Goal: Task Accomplishment & Management: Manage account settings

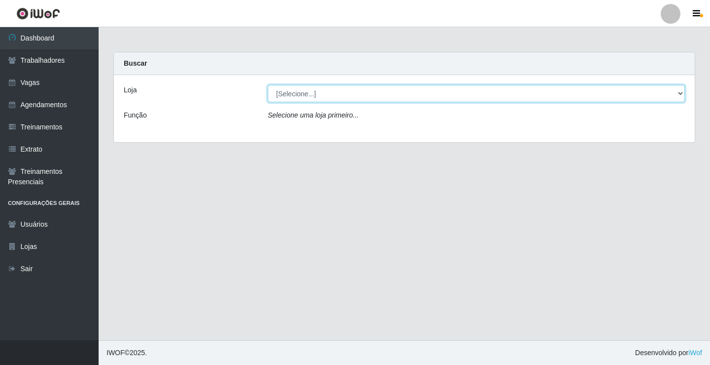
drag, startPoint x: 316, startPoint y: 91, endPoint x: 322, endPoint y: 101, distance: 11.1
click at [317, 93] on select "[Selecione...] Edilicya Supermercado" at bounding box center [476, 93] width 417 height 17
select select "460"
click at [268, 85] on select "[Selecione...] Edilicya Supermercado" at bounding box center [476, 93] width 417 height 17
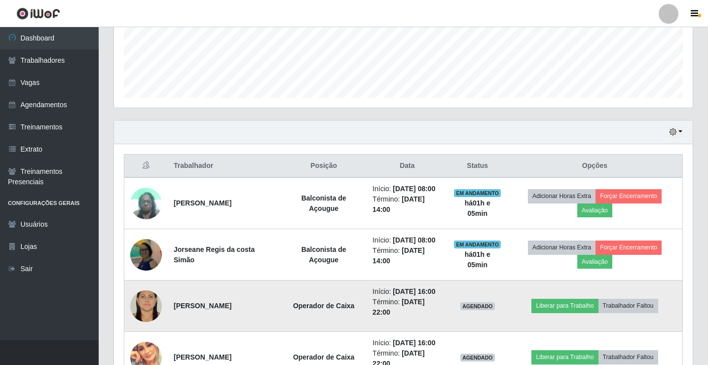
scroll to position [320, 0]
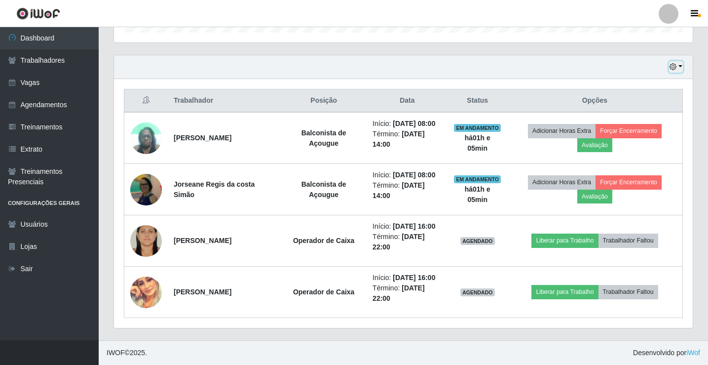
click at [677, 65] on button "button" at bounding box center [676, 66] width 14 height 11
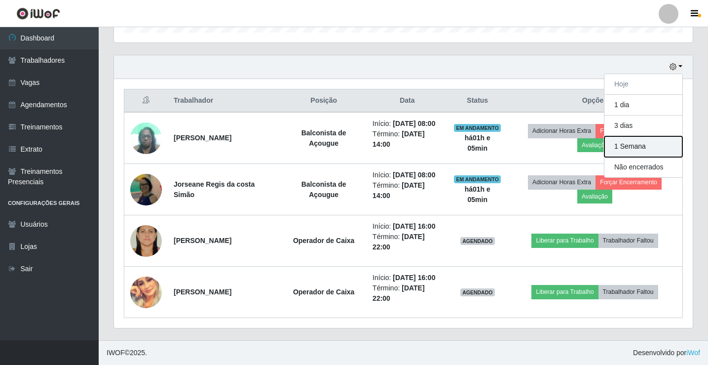
click at [628, 148] on button "1 Semana" at bounding box center [643, 146] width 78 height 21
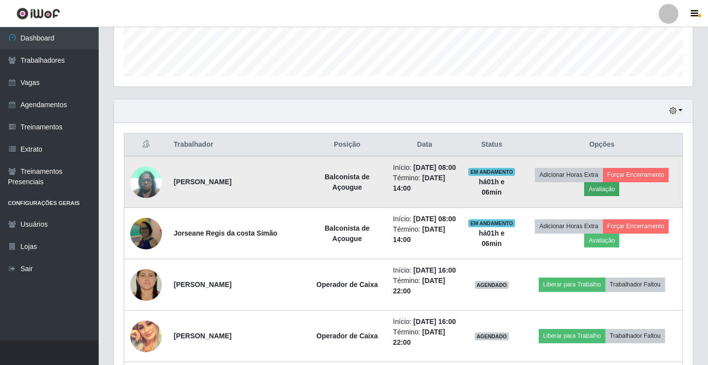
scroll to position [259, 0]
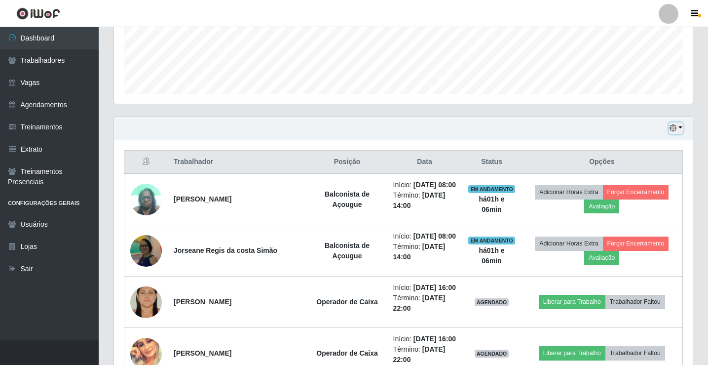
click at [676, 131] on icon "button" at bounding box center [672, 127] width 7 height 7
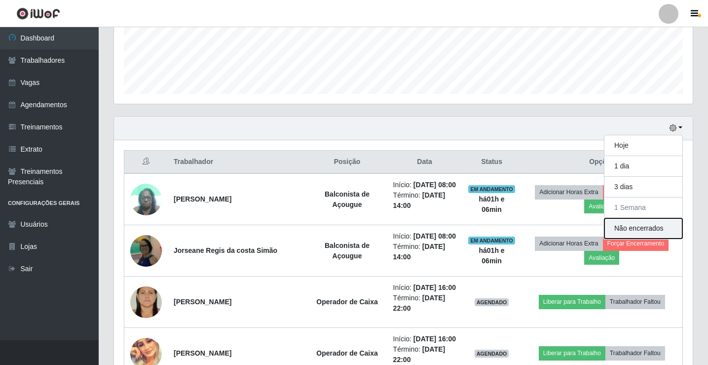
click at [622, 229] on button "Não encerrados" at bounding box center [643, 228] width 78 height 20
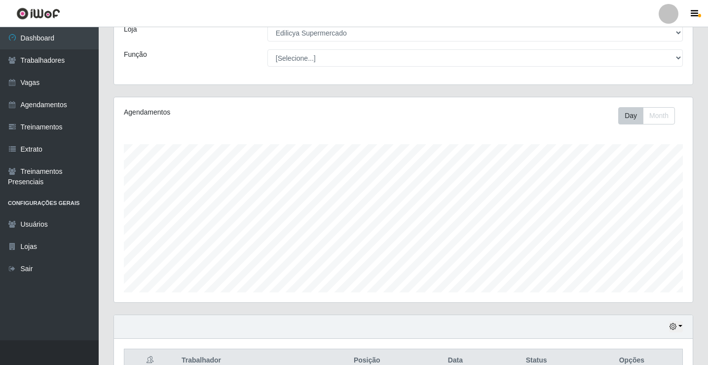
scroll to position [115, 0]
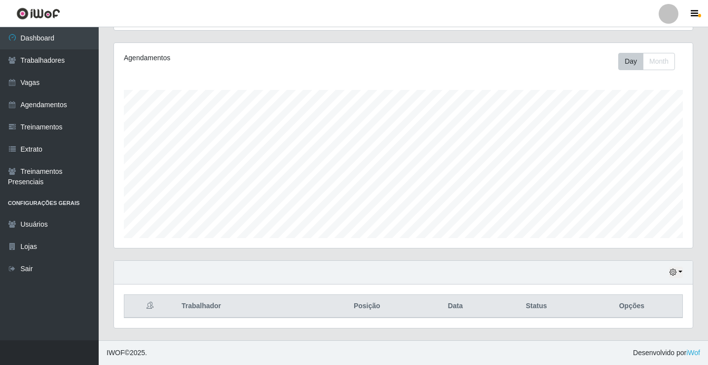
click at [683, 273] on div "Hoje 1 dia 3 dias 1 Semana Não encerrados" at bounding box center [403, 272] width 579 height 24
click at [681, 272] on button "button" at bounding box center [676, 271] width 14 height 11
click at [622, 234] on button "1 Semana" at bounding box center [643, 235] width 78 height 21
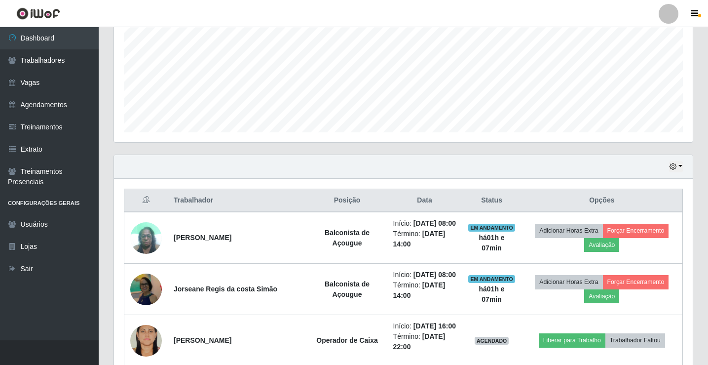
scroll to position [210, 0]
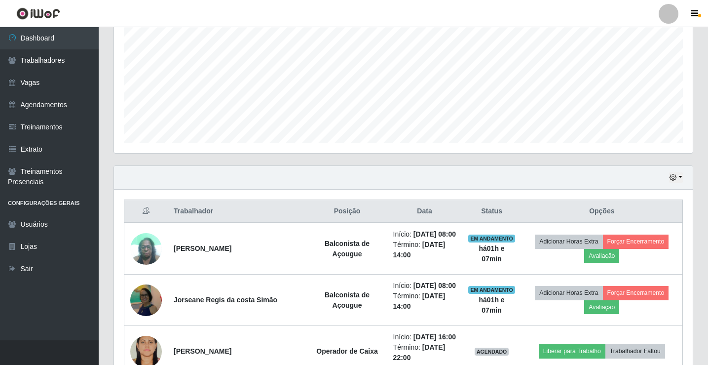
click at [682, 177] on div "Hoje 1 dia 3 dias 1 Semana Não encerrados" at bounding box center [403, 178] width 579 height 24
click at [680, 178] on button "button" at bounding box center [676, 177] width 14 height 11
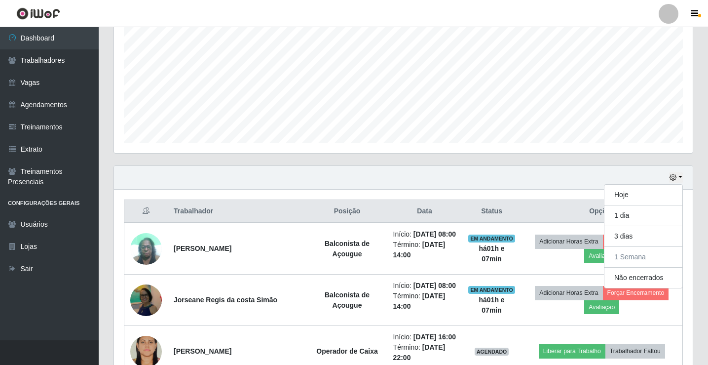
click at [409, 175] on div "Hoje 1 dia 3 dias 1 Semana Não encerrados" at bounding box center [403, 178] width 579 height 24
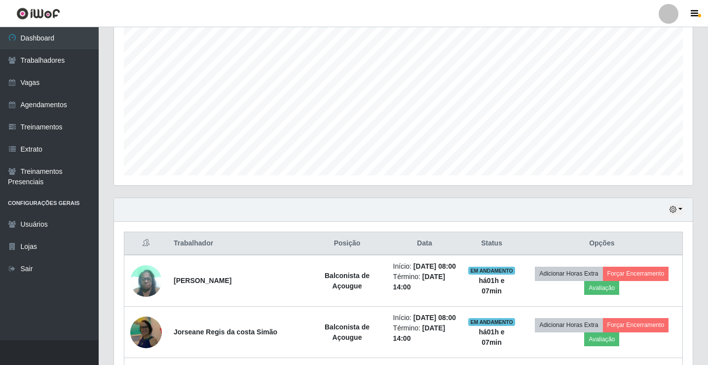
scroll to position [160, 0]
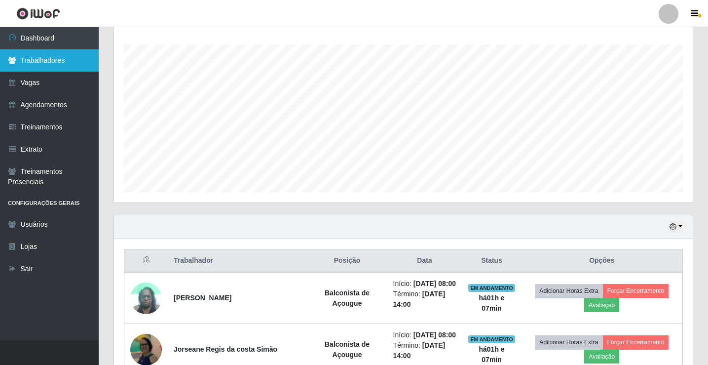
click at [39, 56] on link "Trabalhadores" at bounding box center [49, 60] width 99 height 22
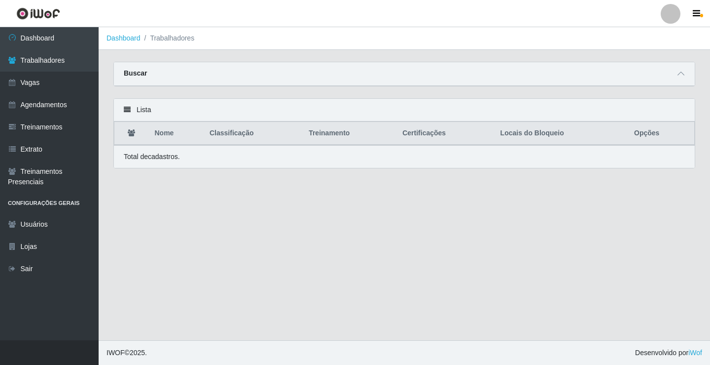
click at [169, 139] on th "Nome" at bounding box center [176, 133] width 55 height 23
drag, startPoint x: 168, startPoint y: 136, endPoint x: 133, endPoint y: 117, distance: 39.9
click at [168, 135] on th "Nome" at bounding box center [176, 133] width 55 height 23
click at [130, 112] on icon at bounding box center [127, 109] width 7 height 7
click at [662, 117] on div "Lista" at bounding box center [404, 110] width 581 height 23
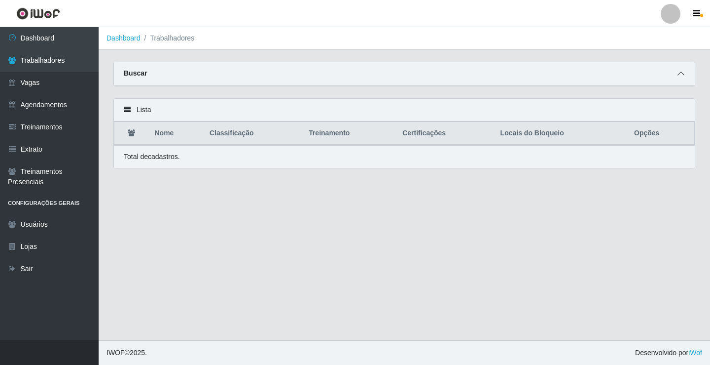
click at [684, 73] on icon at bounding box center [681, 73] width 7 height 7
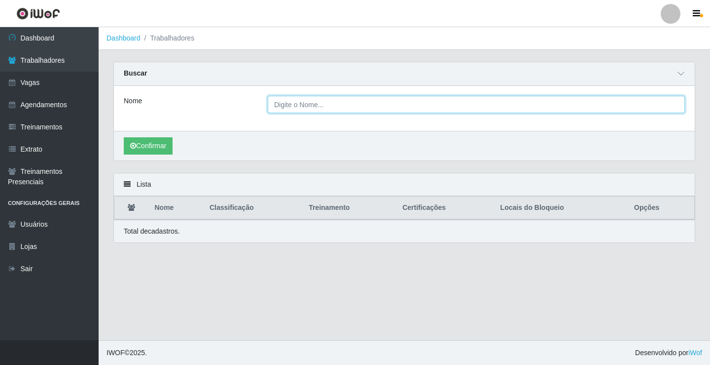
click at [282, 105] on input "Nome" at bounding box center [476, 104] width 417 height 17
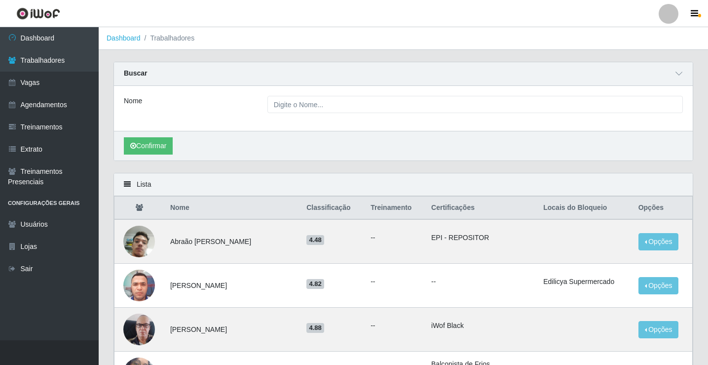
click at [257, 160] on div "Confirmar" at bounding box center [403, 146] width 579 height 30
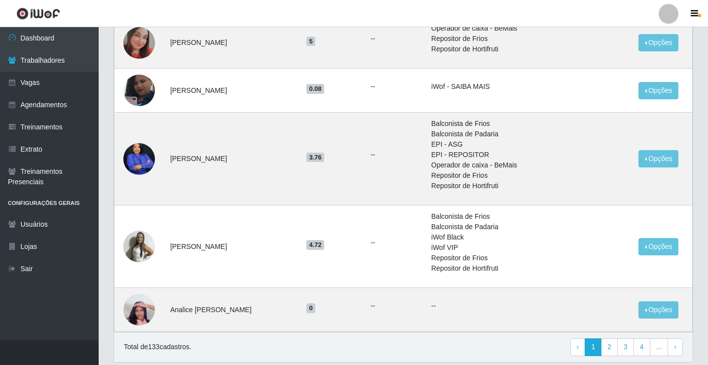
scroll to position [676, 0]
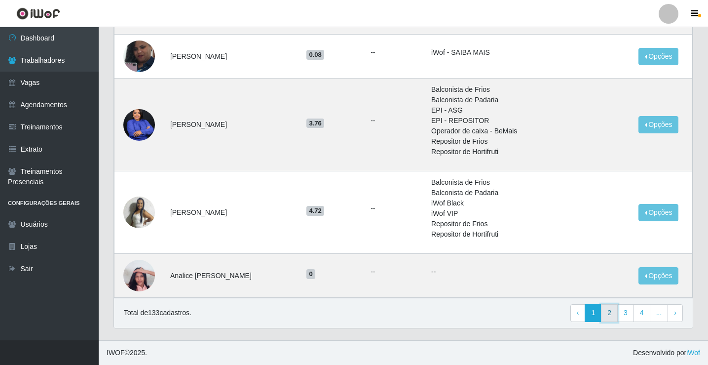
click at [608, 310] on link "2" at bounding box center [609, 313] width 17 height 18
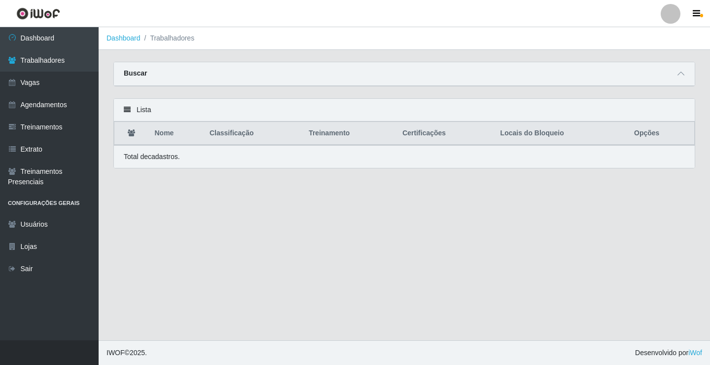
click at [128, 110] on icon at bounding box center [127, 109] width 7 height 7
click at [162, 132] on th "Nome" at bounding box center [176, 133] width 55 height 23
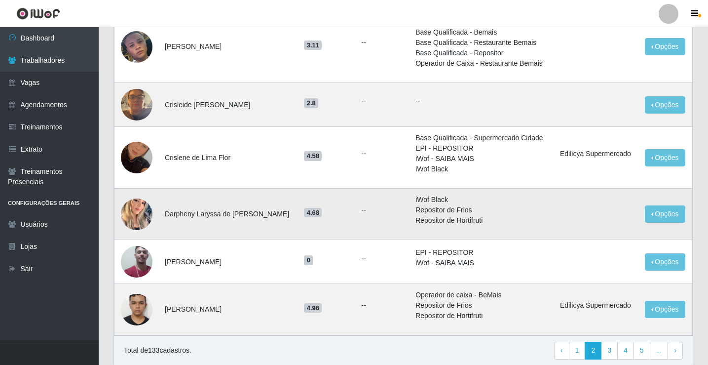
scroll to position [740, 0]
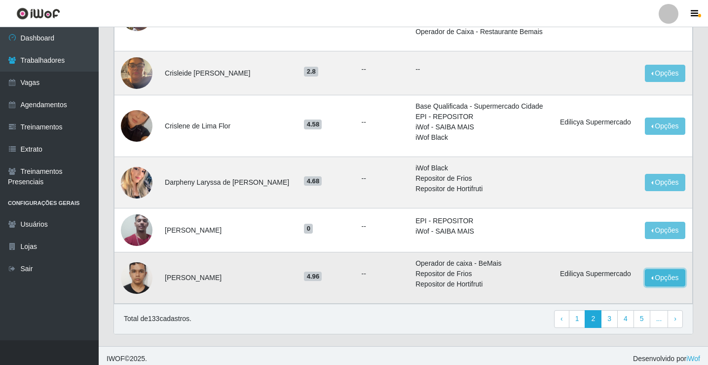
click at [660, 279] on button "Opções" at bounding box center [665, 277] width 40 height 17
click at [613, 292] on button "Desbloquear - Loja" at bounding box center [603, 290] width 79 height 20
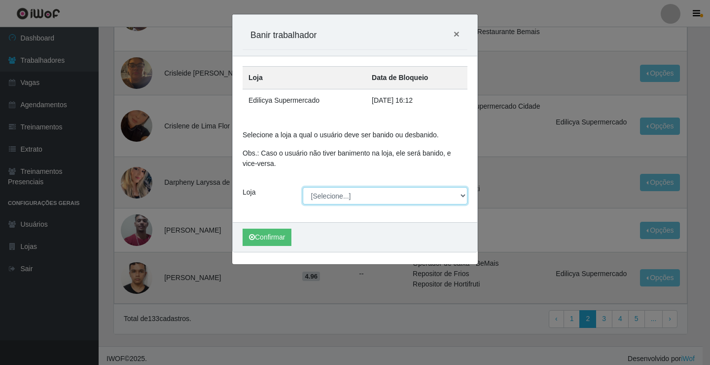
click at [331, 193] on select "[Selecione...] Edilicya Supermercado" at bounding box center [385, 195] width 165 height 17
click at [291, 175] on div "Loja Data de Bloqueio Edilicya Supermercado 31/08/2025, 16:12 Selecione a loja …" at bounding box center [355, 139] width 245 height 166
click at [458, 35] on span "×" at bounding box center [457, 33] width 6 height 11
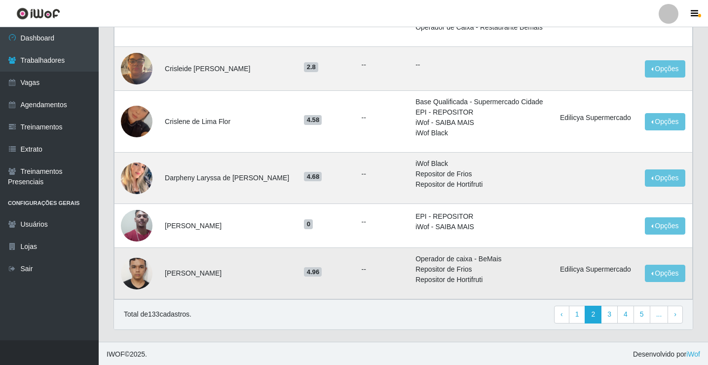
scroll to position [746, 0]
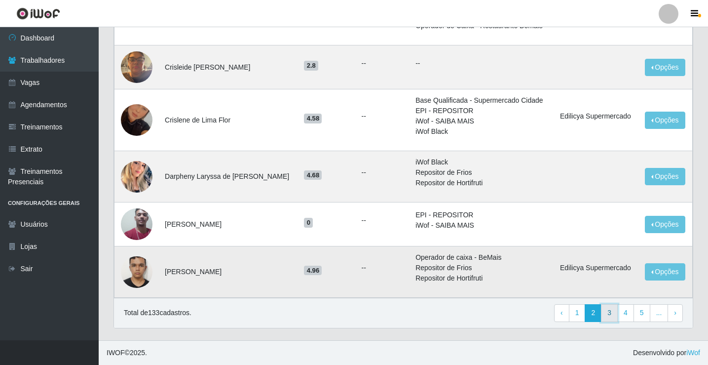
click at [612, 315] on link "3" at bounding box center [609, 313] width 17 height 18
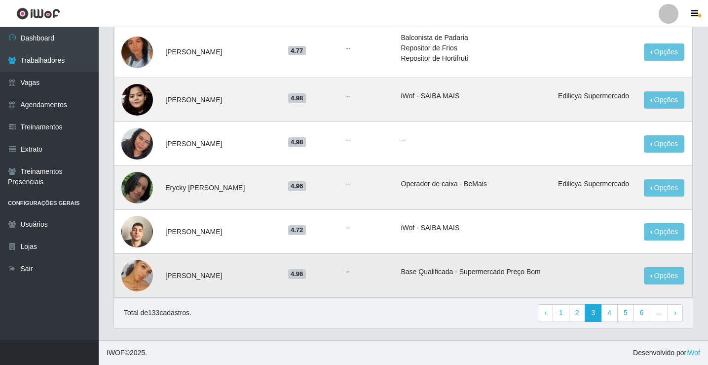
scroll to position [647, 0]
click at [614, 314] on link "4" at bounding box center [609, 313] width 17 height 18
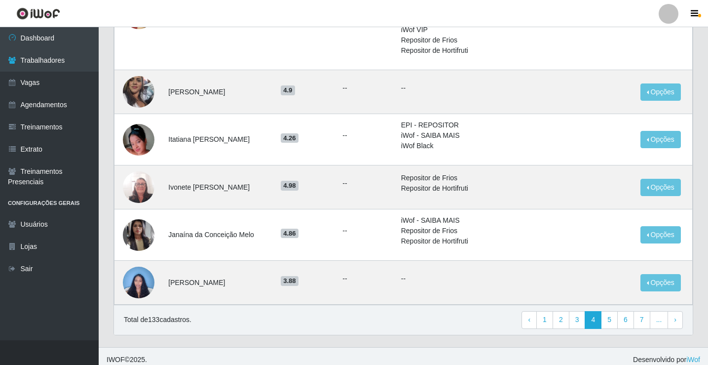
scroll to position [717, 0]
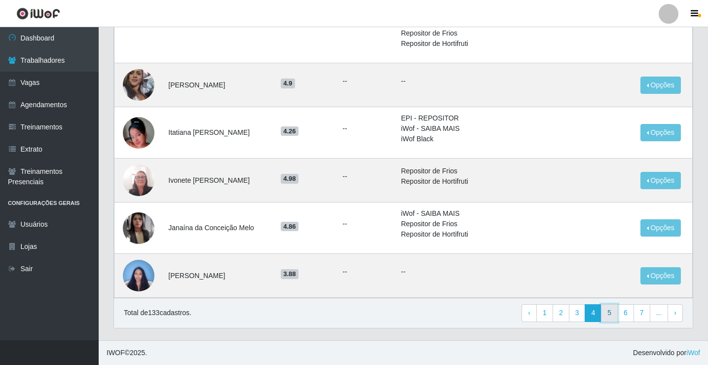
click at [609, 316] on link "5" at bounding box center [609, 313] width 17 height 18
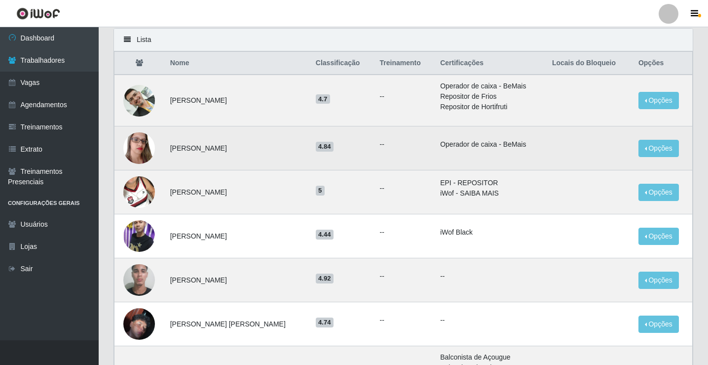
scroll to position [99, 0]
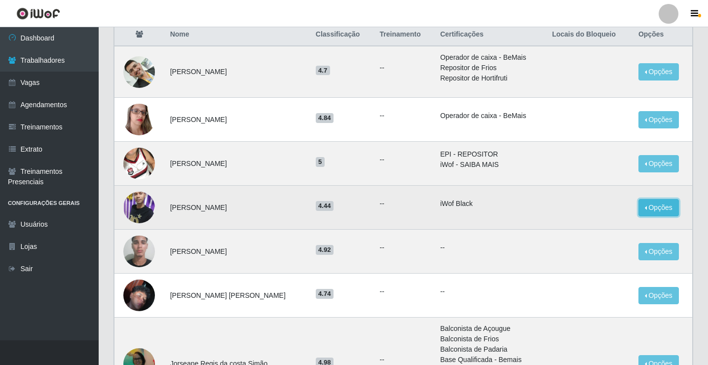
click at [668, 211] on button "Opções" at bounding box center [658, 207] width 40 height 17
click at [589, 231] on button "Bloquear - Loja" at bounding box center [596, 230] width 79 height 20
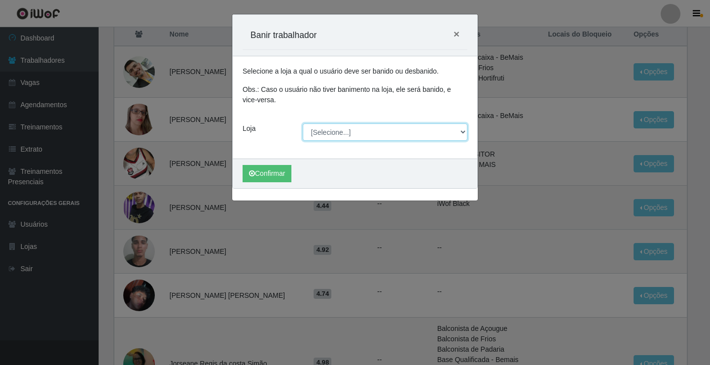
click at [343, 132] on select "[Selecione...] Edilicya Supermercado" at bounding box center [385, 131] width 165 height 17
select select "460"
click at [303, 123] on select "[Selecione...] Edilicya Supermercado" at bounding box center [385, 131] width 165 height 17
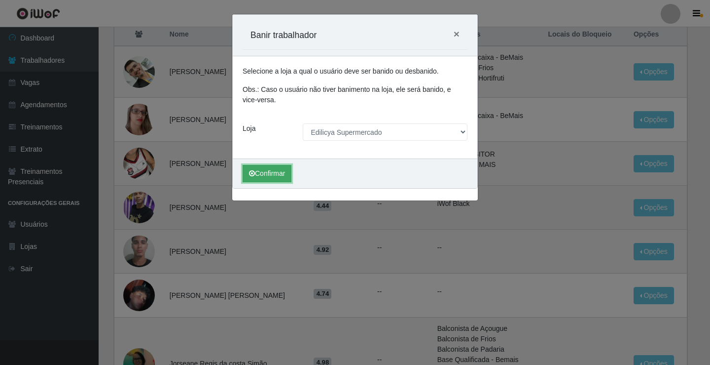
click at [275, 176] on button "Confirmar" at bounding box center [267, 173] width 49 height 17
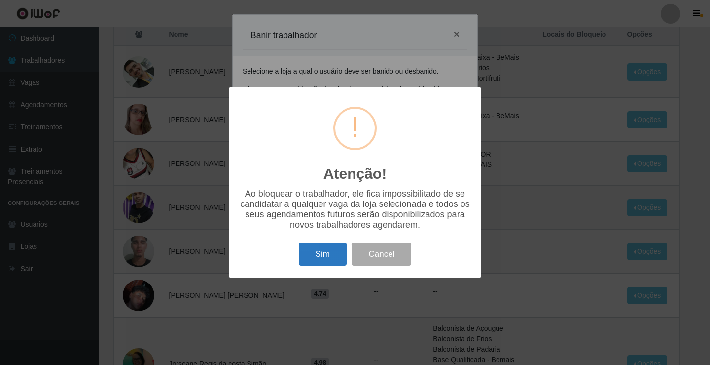
click at [326, 257] on button "Sim" at bounding box center [323, 253] width 48 height 23
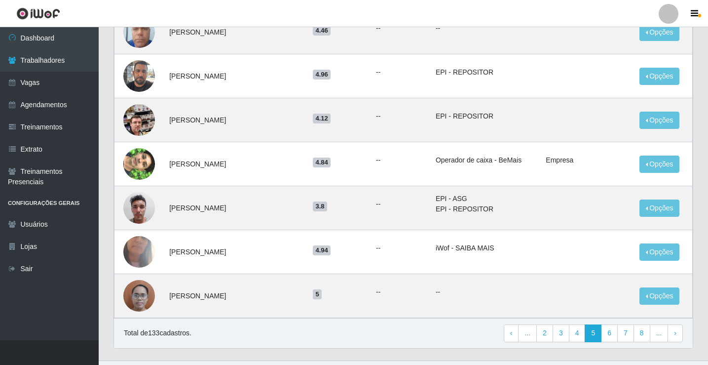
scroll to position [543, 0]
click at [609, 328] on link "6" at bounding box center [609, 333] width 17 height 18
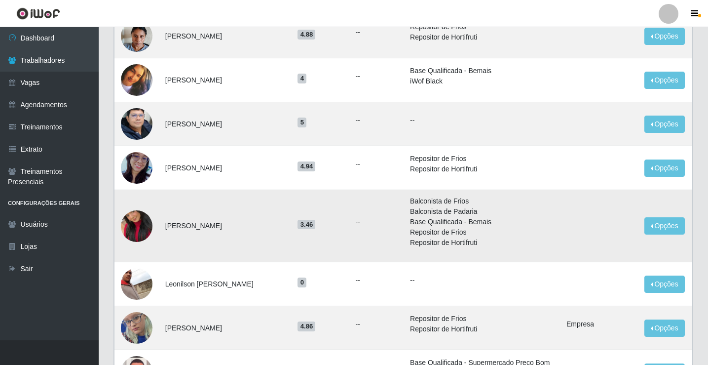
scroll to position [148, 0]
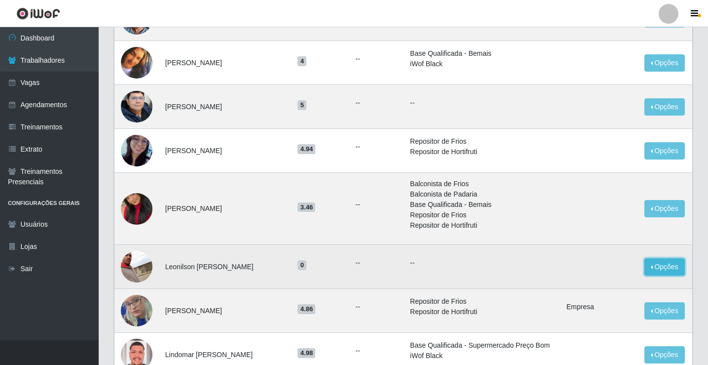
click at [664, 267] on button "Opções" at bounding box center [664, 266] width 40 height 17
click at [350, 252] on td "--" at bounding box center [377, 267] width 55 height 44
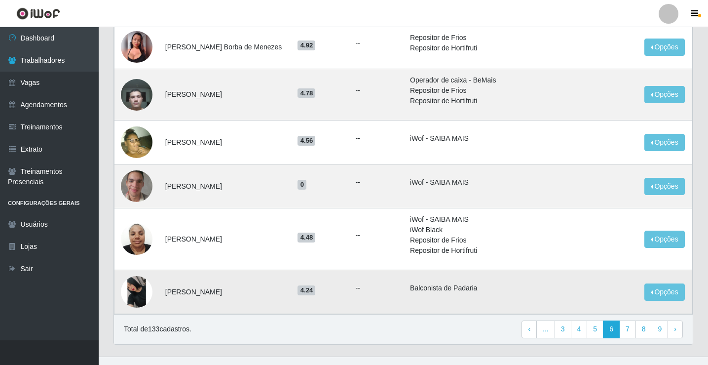
scroll to position [629, 0]
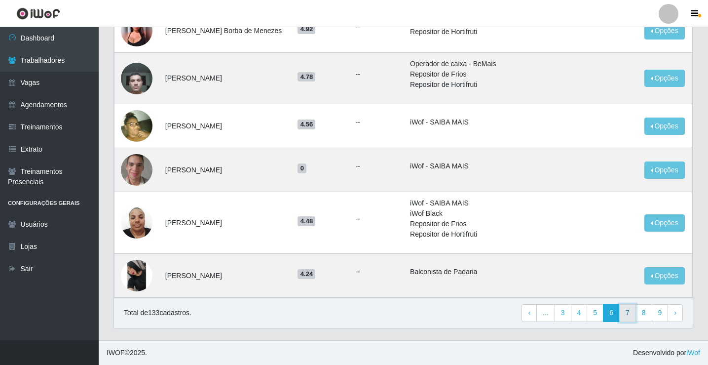
click at [630, 317] on link "7" at bounding box center [627, 313] width 17 height 18
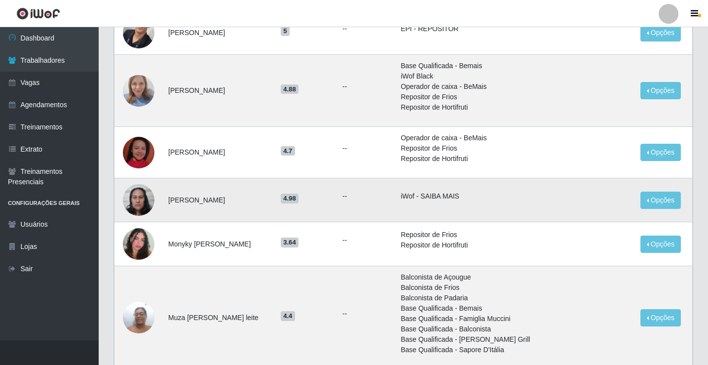
scroll to position [641, 0]
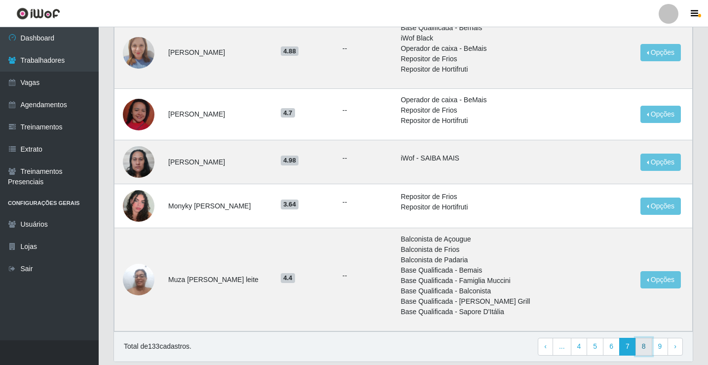
click at [644, 342] on link "8" at bounding box center [643, 346] width 17 height 18
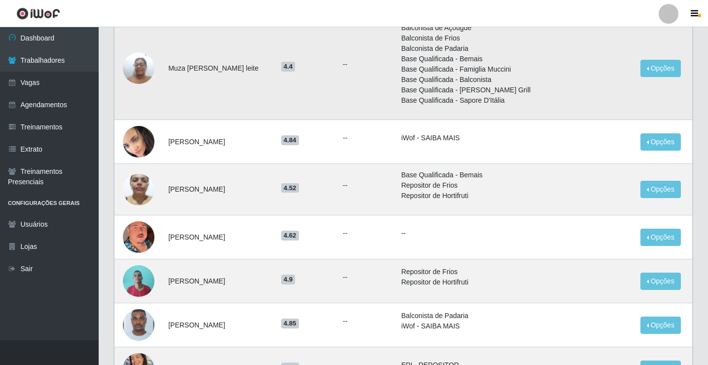
scroll to position [148, 0]
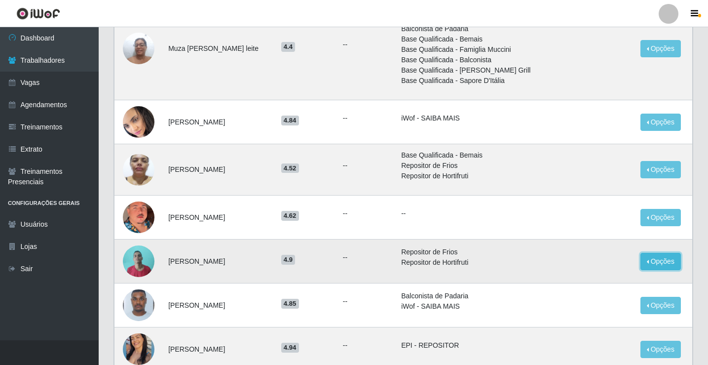
click at [666, 264] on button "Opções" at bounding box center [660, 261] width 40 height 17
click at [609, 287] on button "Bloquear - Loja" at bounding box center [598, 284] width 79 height 20
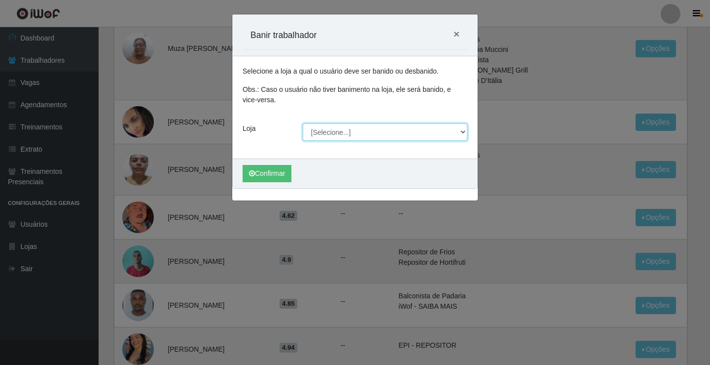
click at [349, 135] on select "[Selecione...] Edilicya Supermercado" at bounding box center [385, 131] width 165 height 17
select select "460"
click at [303, 123] on select "[Selecione...] Edilicya Supermercado" at bounding box center [385, 131] width 165 height 17
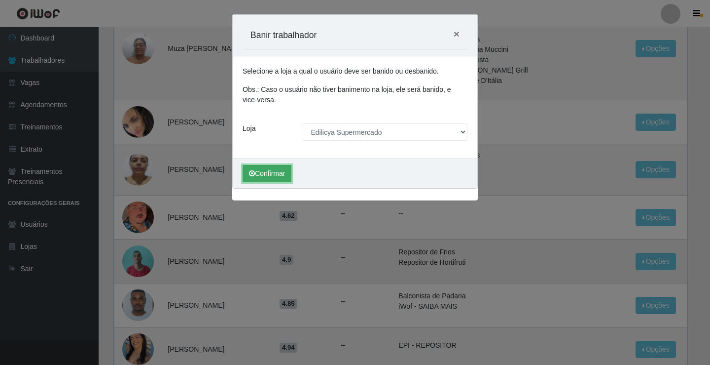
click at [267, 177] on button "Confirmar" at bounding box center [267, 173] width 49 height 17
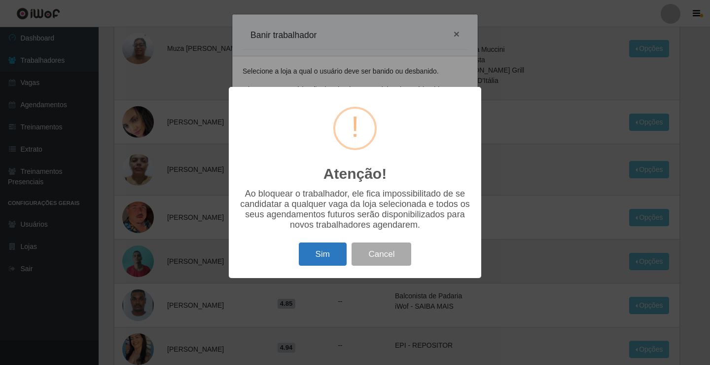
click at [329, 256] on button "Sim" at bounding box center [323, 253] width 48 height 23
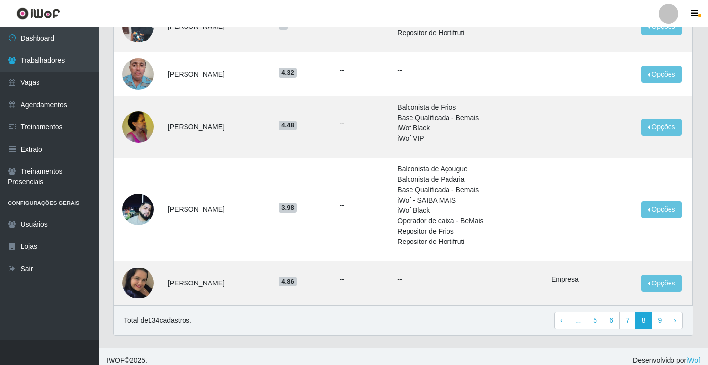
scroll to position [714, 0]
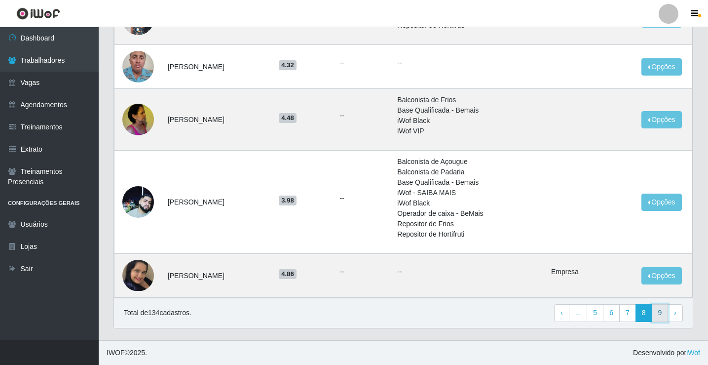
click at [659, 313] on link "9" at bounding box center [660, 313] width 17 height 18
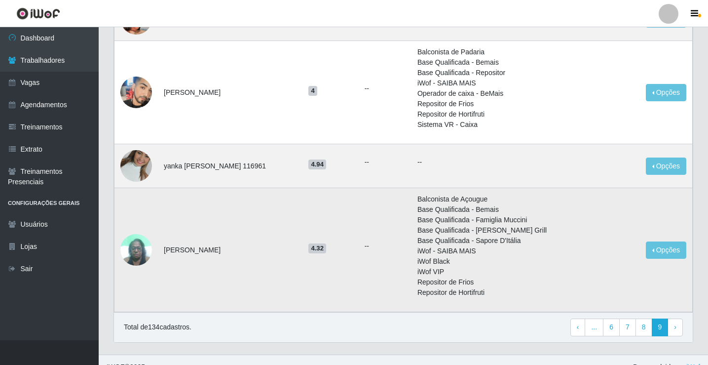
scroll to position [701, 0]
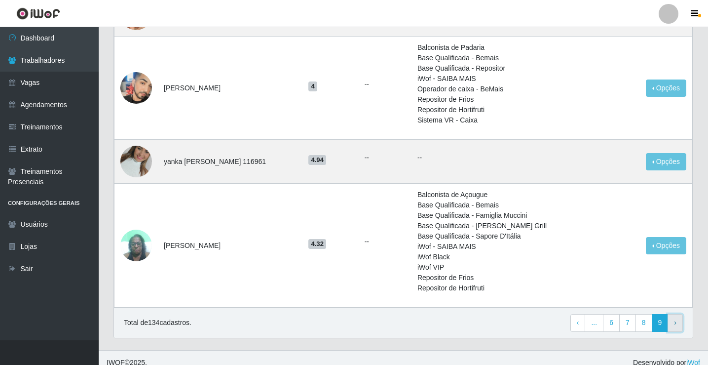
click at [675, 318] on span "›" at bounding box center [675, 322] width 2 height 8
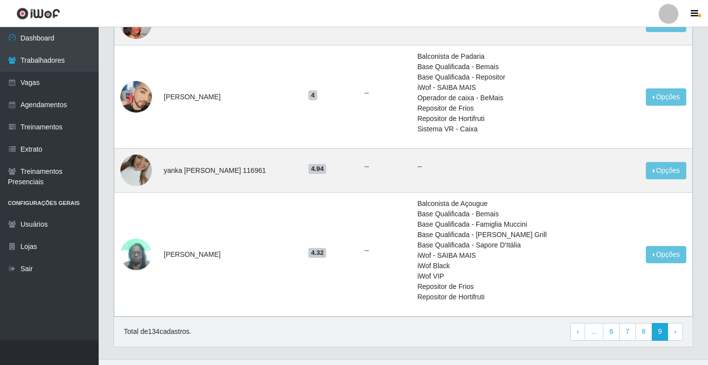
scroll to position [701, 0]
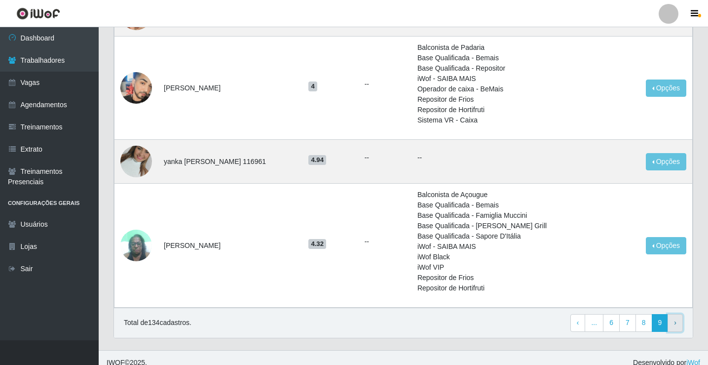
click at [675, 318] on span "›" at bounding box center [675, 322] width 2 height 8
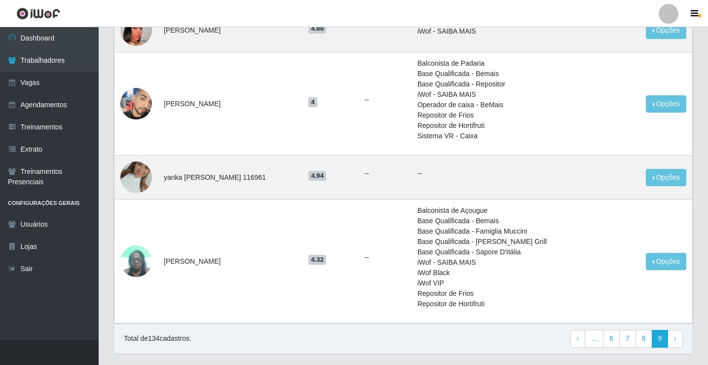
scroll to position [691, 0]
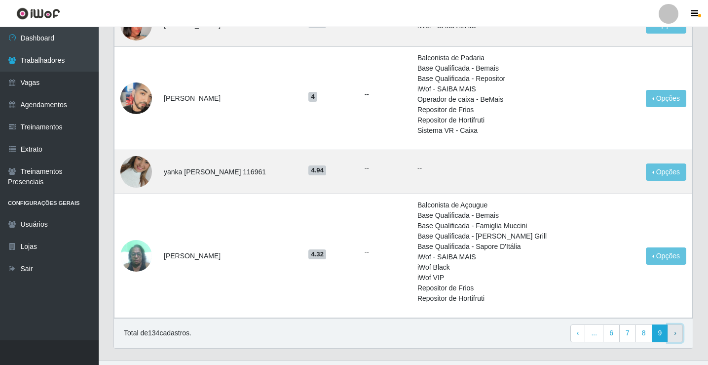
click at [674, 327] on link "› Next" at bounding box center [674, 333] width 15 height 18
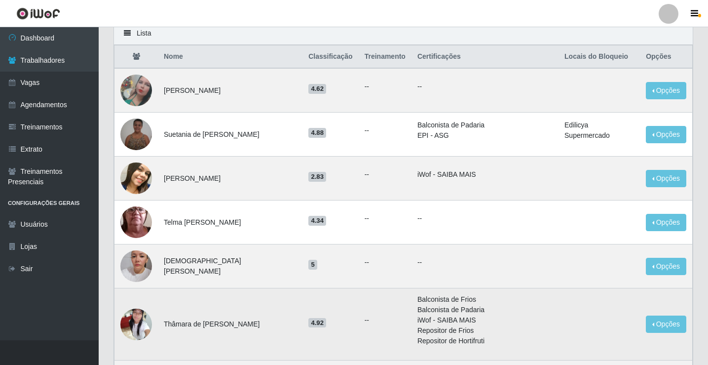
scroll to position [99, 0]
